Goal: Task Accomplishment & Management: Manage account settings

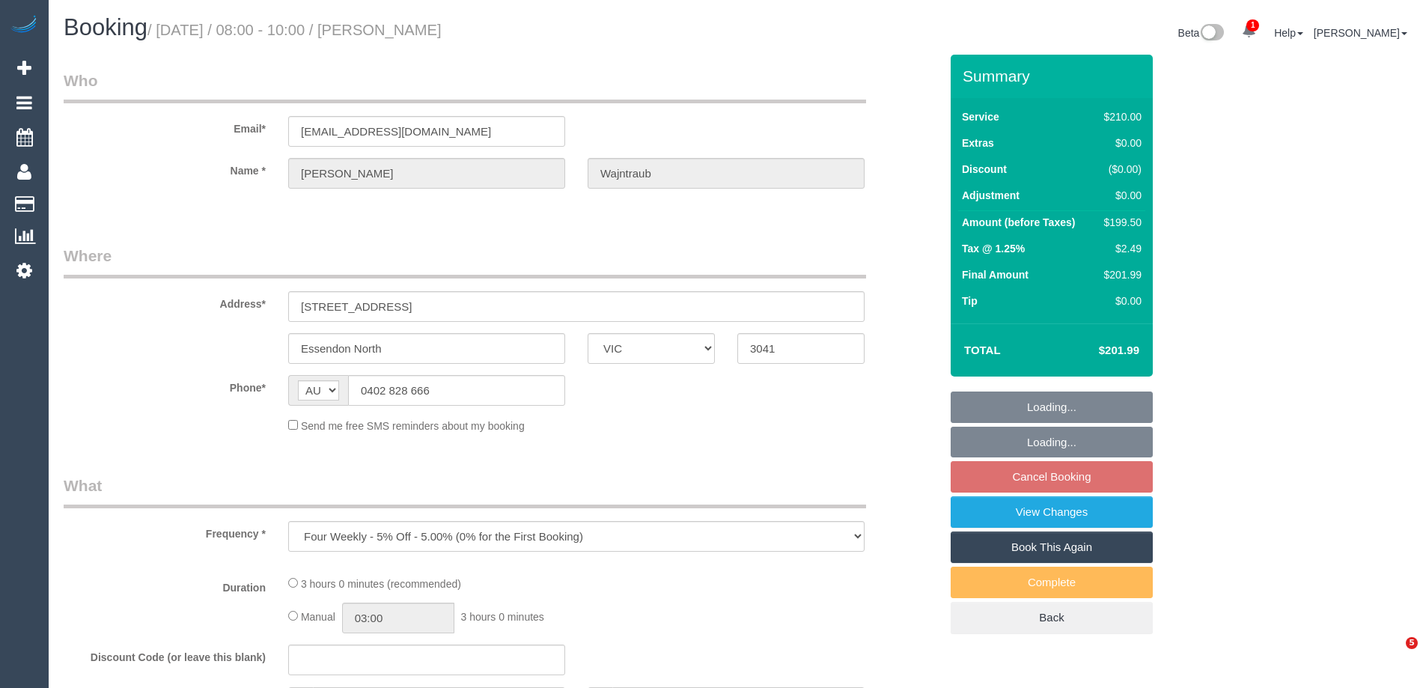
select select "VIC"
select select "180"
select select "number:27"
select select "number:14"
select select "number:18"
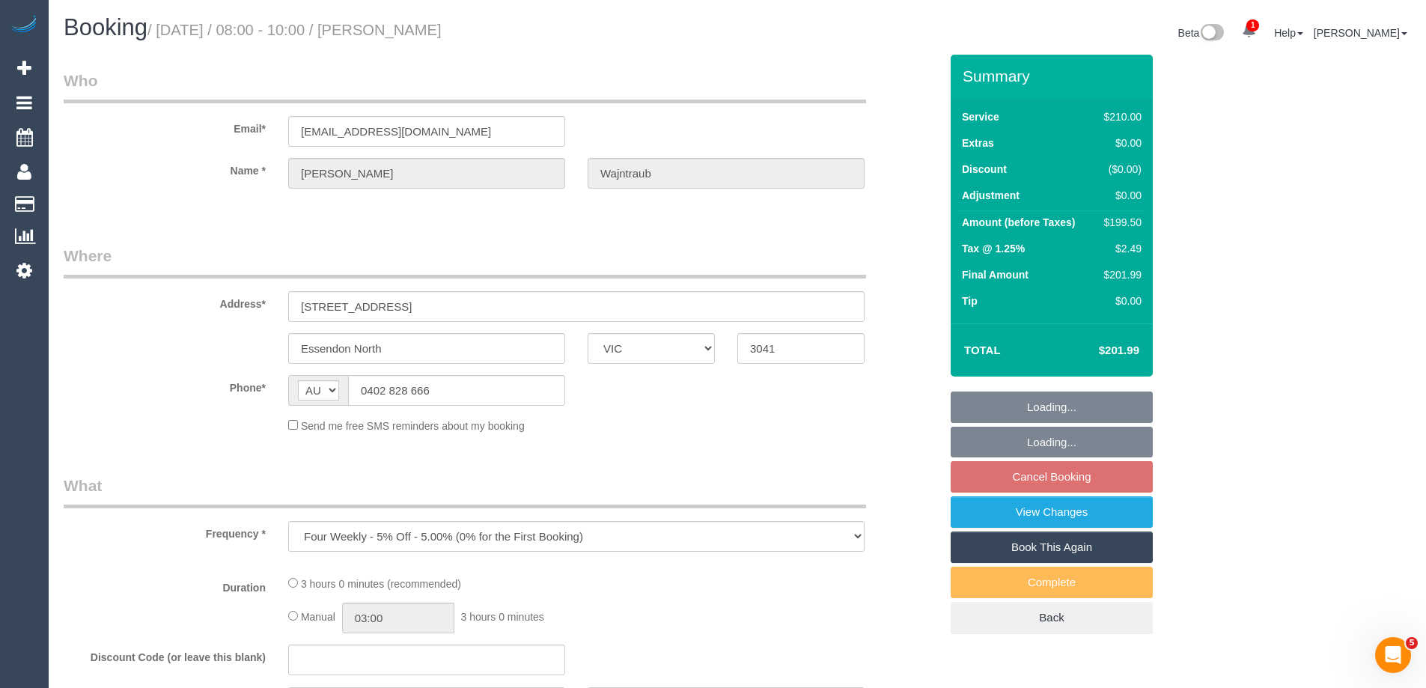
select select "number:36"
select select "number:33"
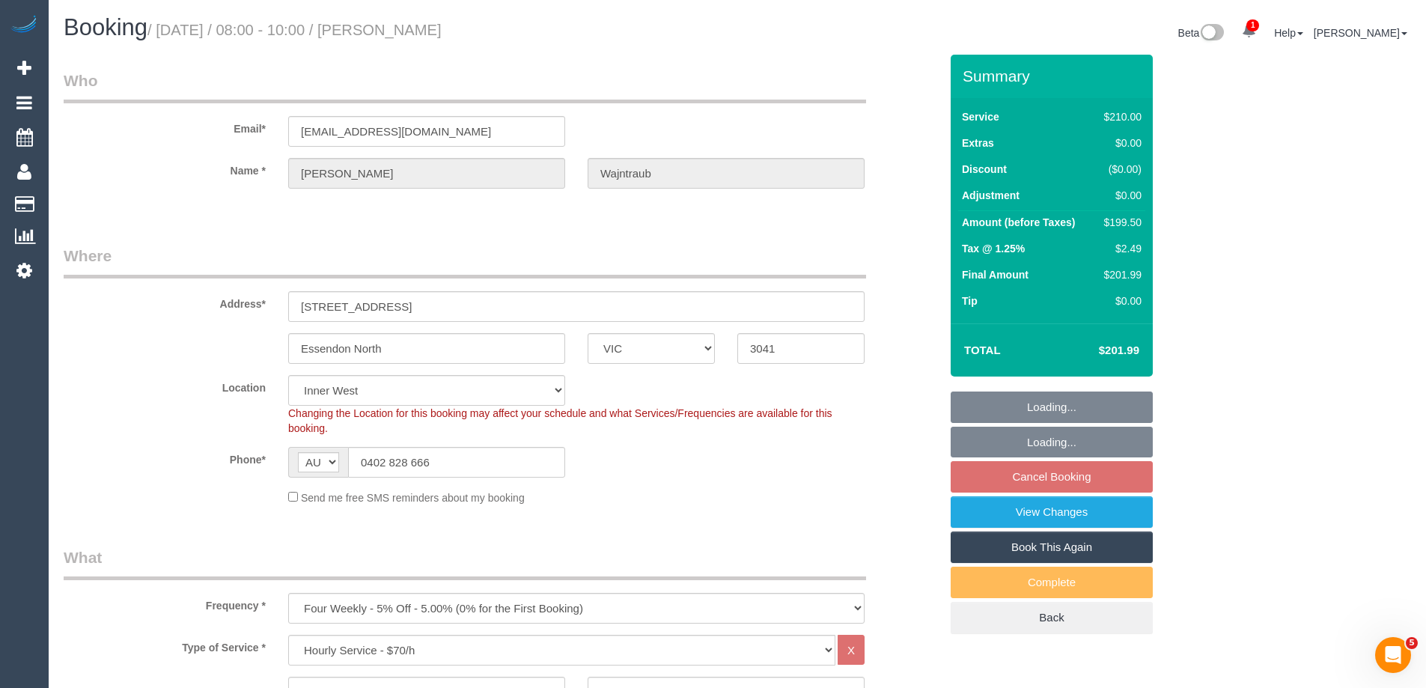
select select "object:854"
select select "string:stripe-pm_1RW6Gc2GScqysDRVzRzNyM4q"
select select "spot2"
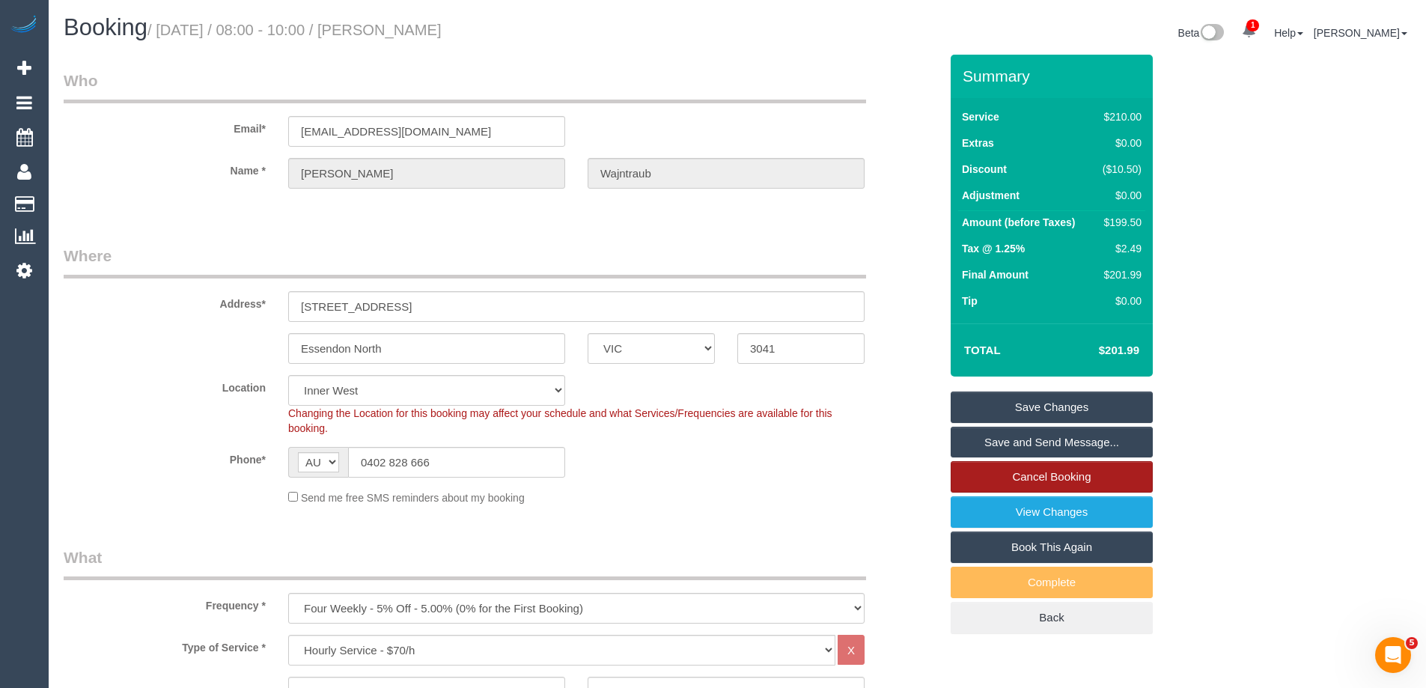
click at [1024, 470] on link "Cancel Booking" at bounding box center [1052, 476] width 202 height 31
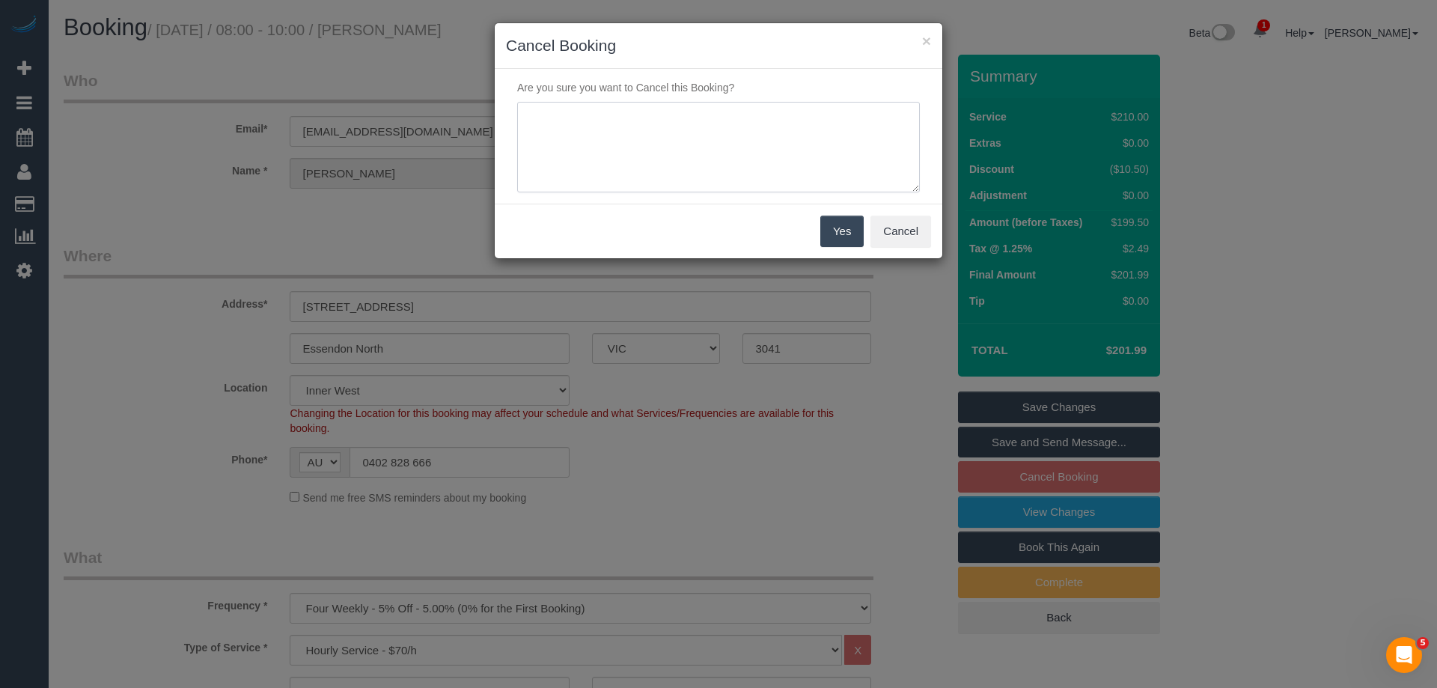
click at [716, 127] on textarea at bounding box center [718, 147] width 403 height 91
type textarea "Customer requested to cancel all ongoing services - sent canned response - awai…"
click at [841, 239] on button "Yes" at bounding box center [841, 231] width 43 height 31
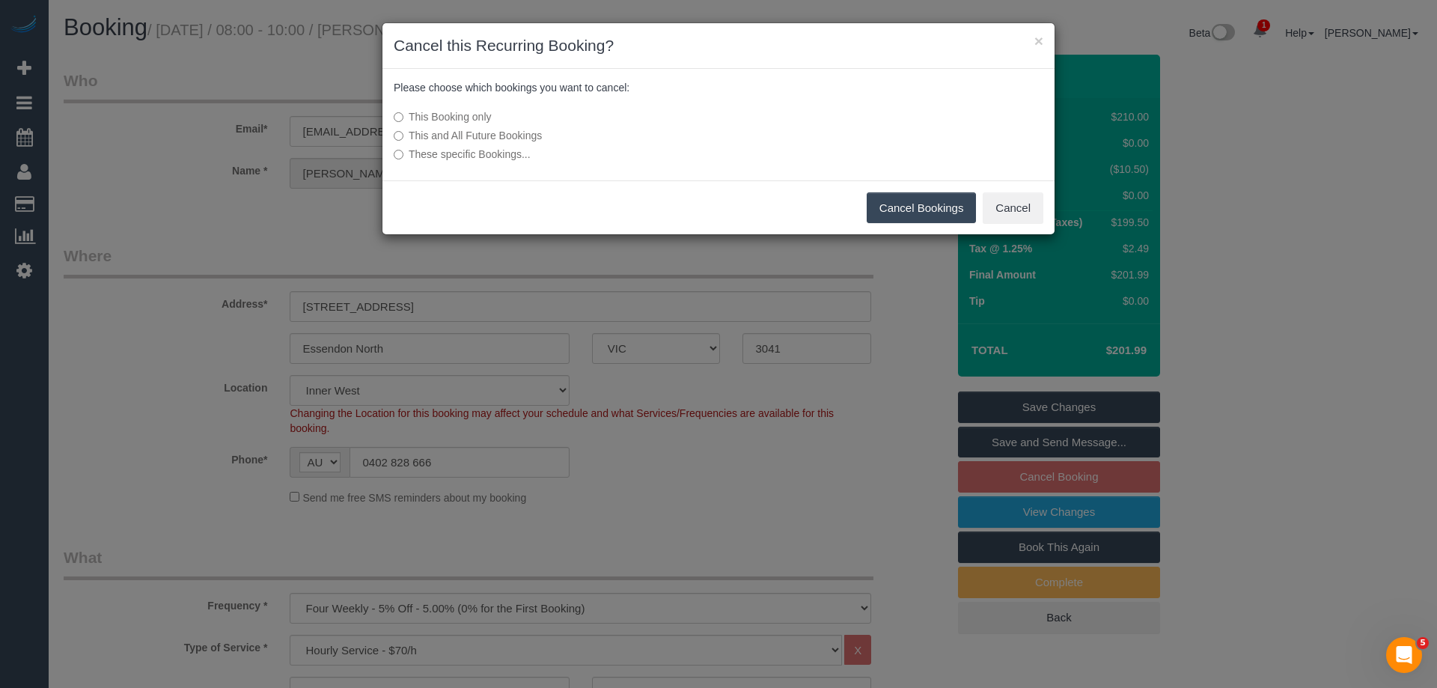
click at [522, 135] on label "This and All Future Bookings" at bounding box center [607, 135] width 426 height 15
click at [954, 198] on button "Cancel Bookings" at bounding box center [922, 207] width 110 height 31
